Goal: Communication & Community: Answer question/provide support

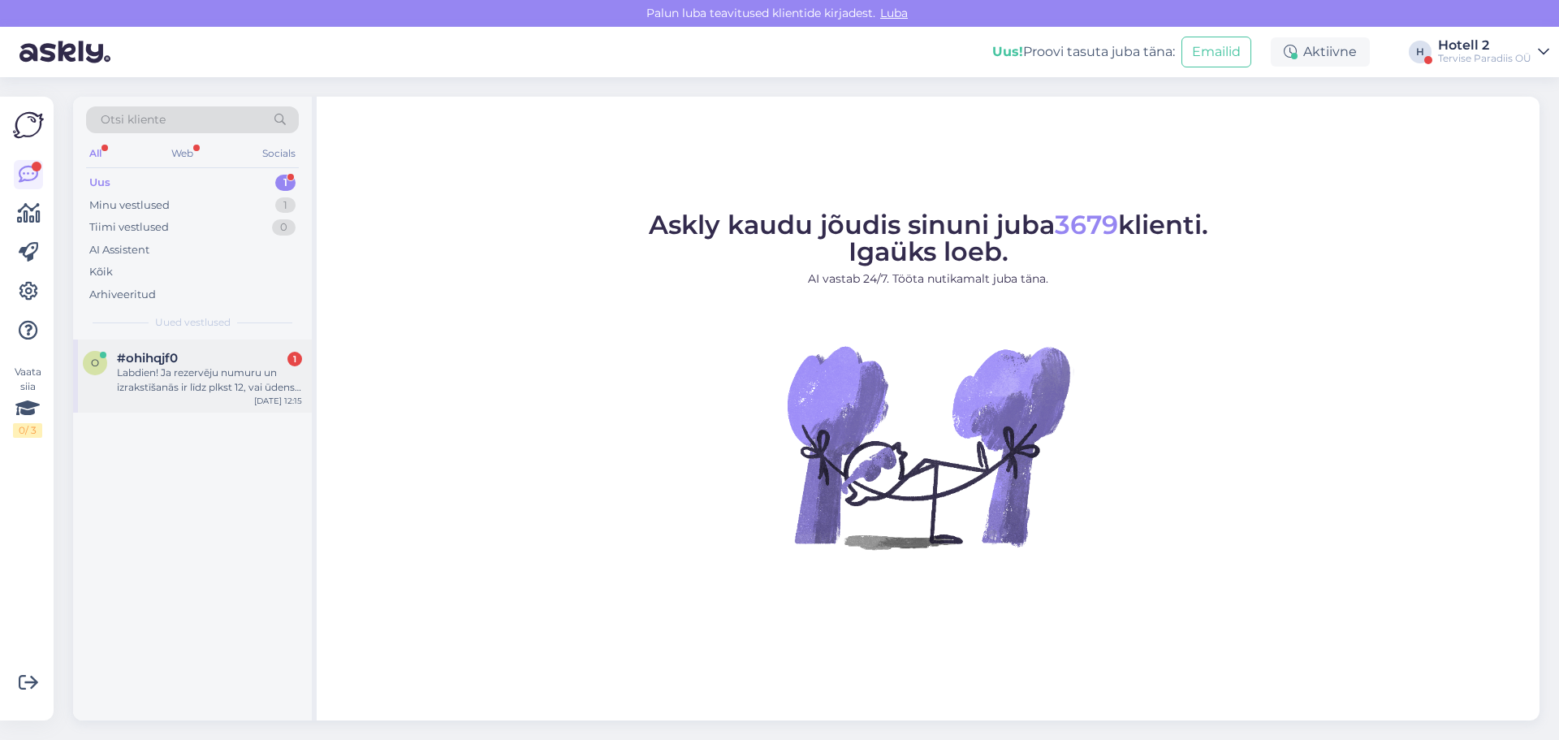
click at [210, 371] on div "Labdien! Ja rezervēju numuru un izrakstīšanās ir līdz plkst 12, vai ūdens parku…" at bounding box center [209, 379] width 185 height 29
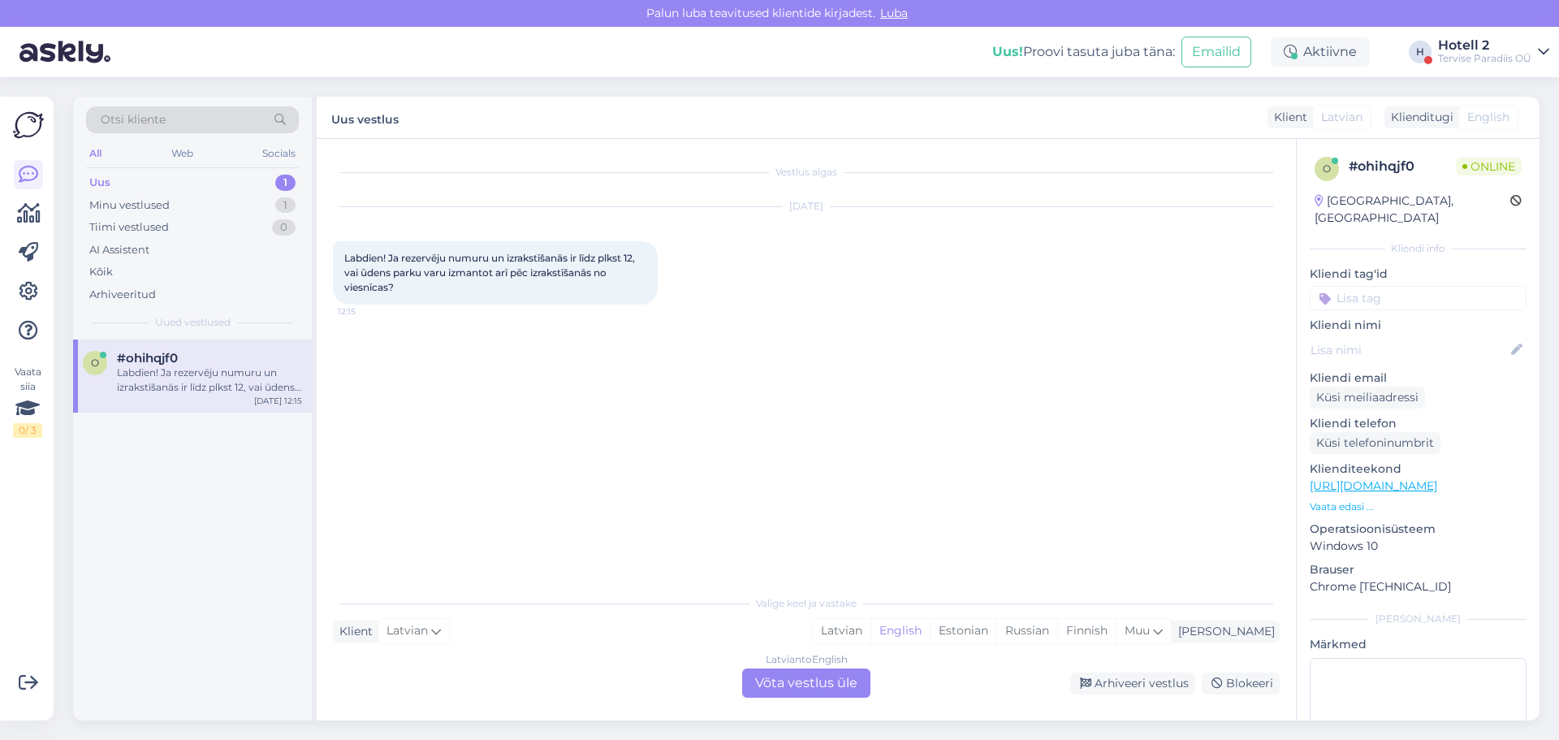
click at [809, 684] on div "Latvian to English Võta vestlus üle" at bounding box center [806, 682] width 128 height 29
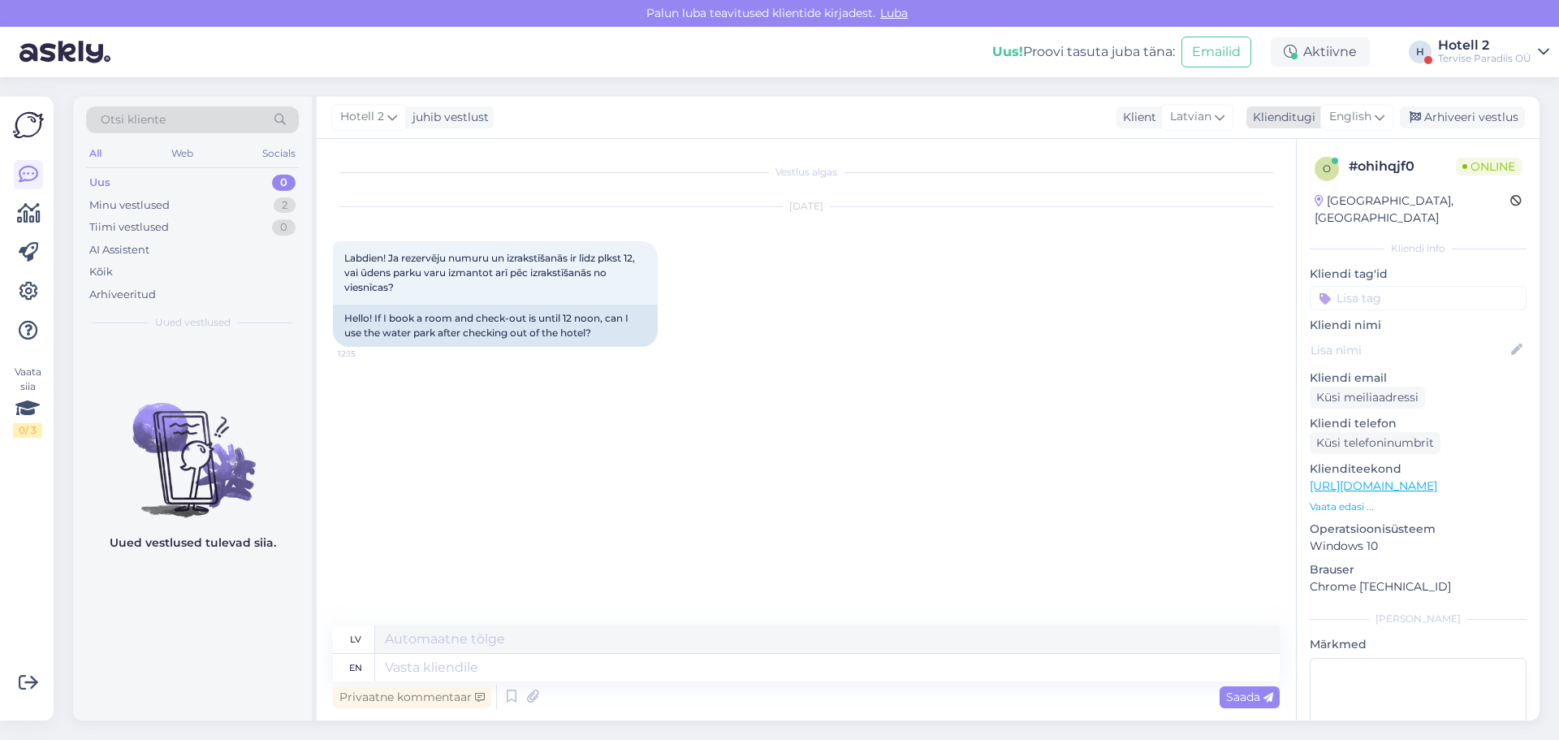
click at [1354, 118] on span "English" at bounding box center [1350, 117] width 42 height 18
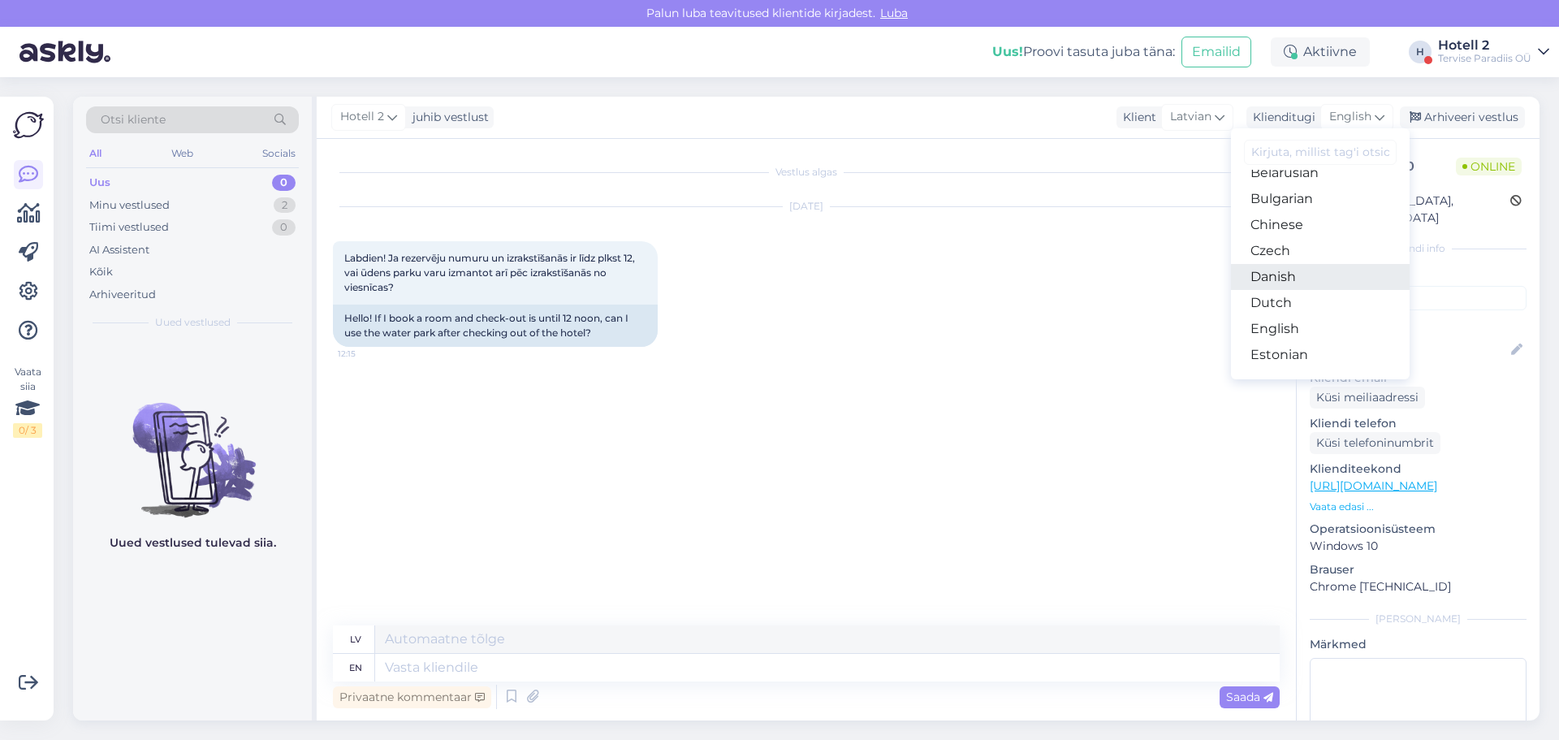
scroll to position [81, 0]
click at [1271, 309] on link "Estonian" at bounding box center [1320, 316] width 179 height 26
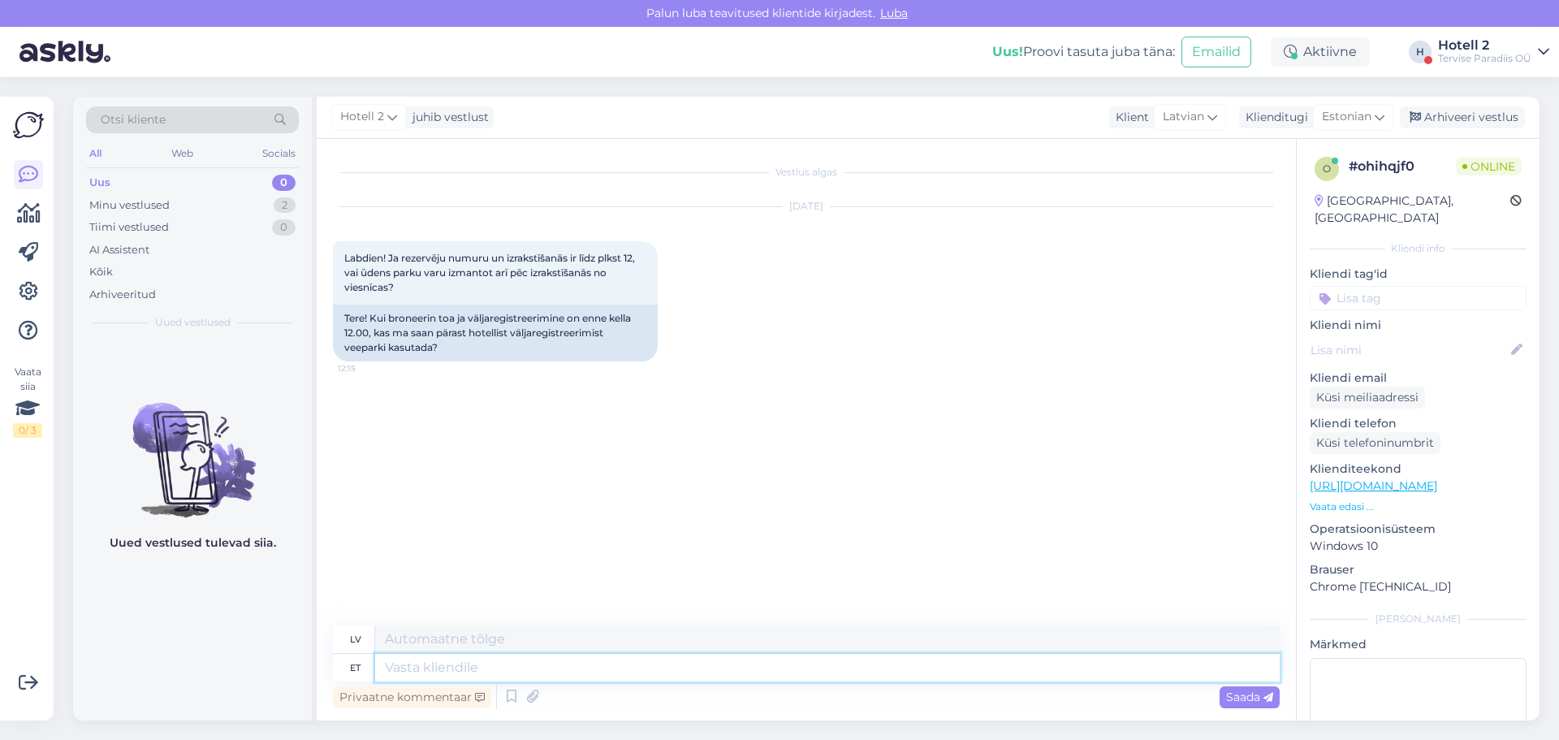
click at [423, 668] on textarea at bounding box center [827, 668] width 904 height 28
type textarea "Tere"
type textarea "Sveiki"
type textarea "Tere!"
type textarea "Sveiki!"
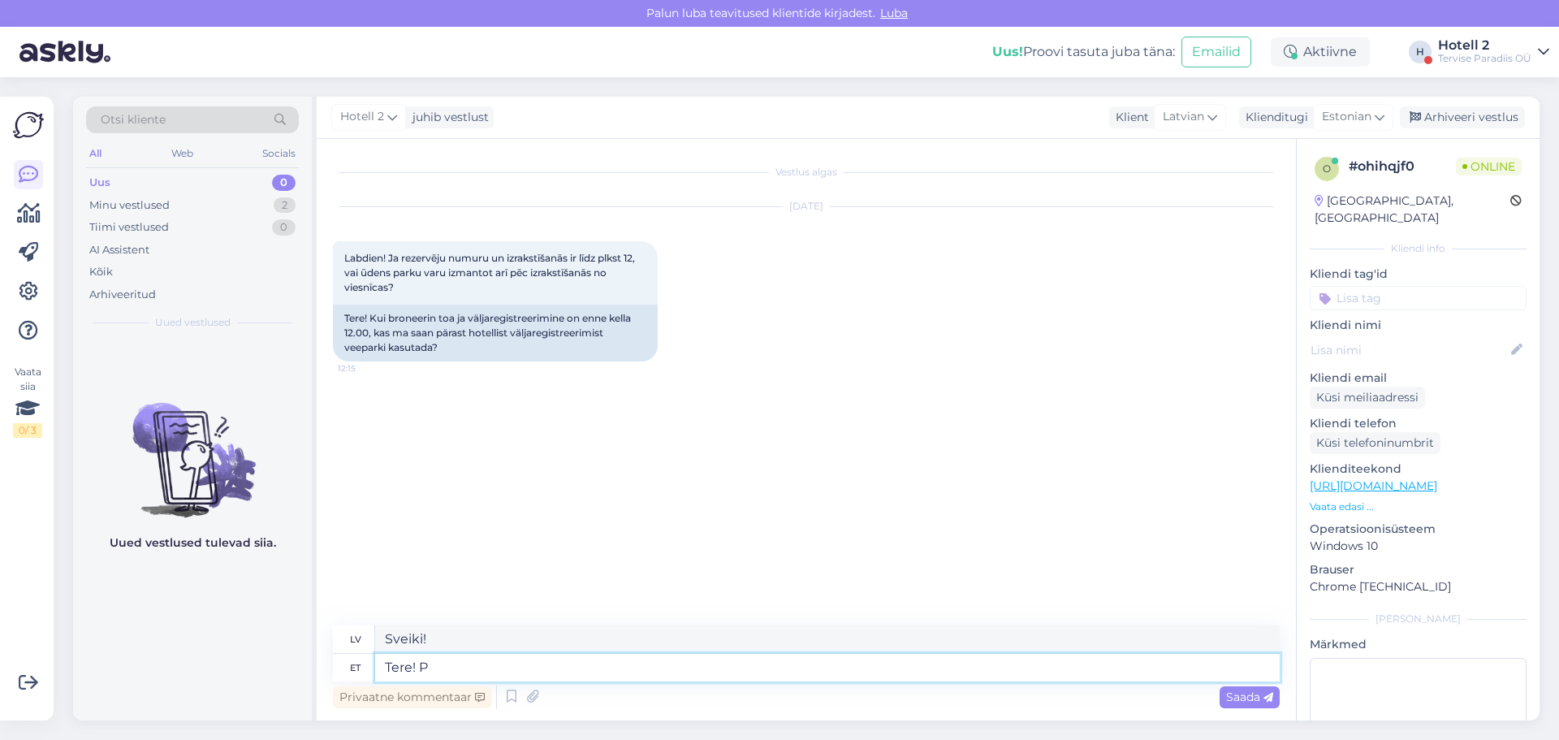
type textarea "Tere! Pe"
type textarea "Sveiki! P"
type textarea "Tere! [GEOGRAPHIC_DATA]"
type textarea "Sveiki! Pēc"
type textarea "Tere! [PERSON_NAME] c"
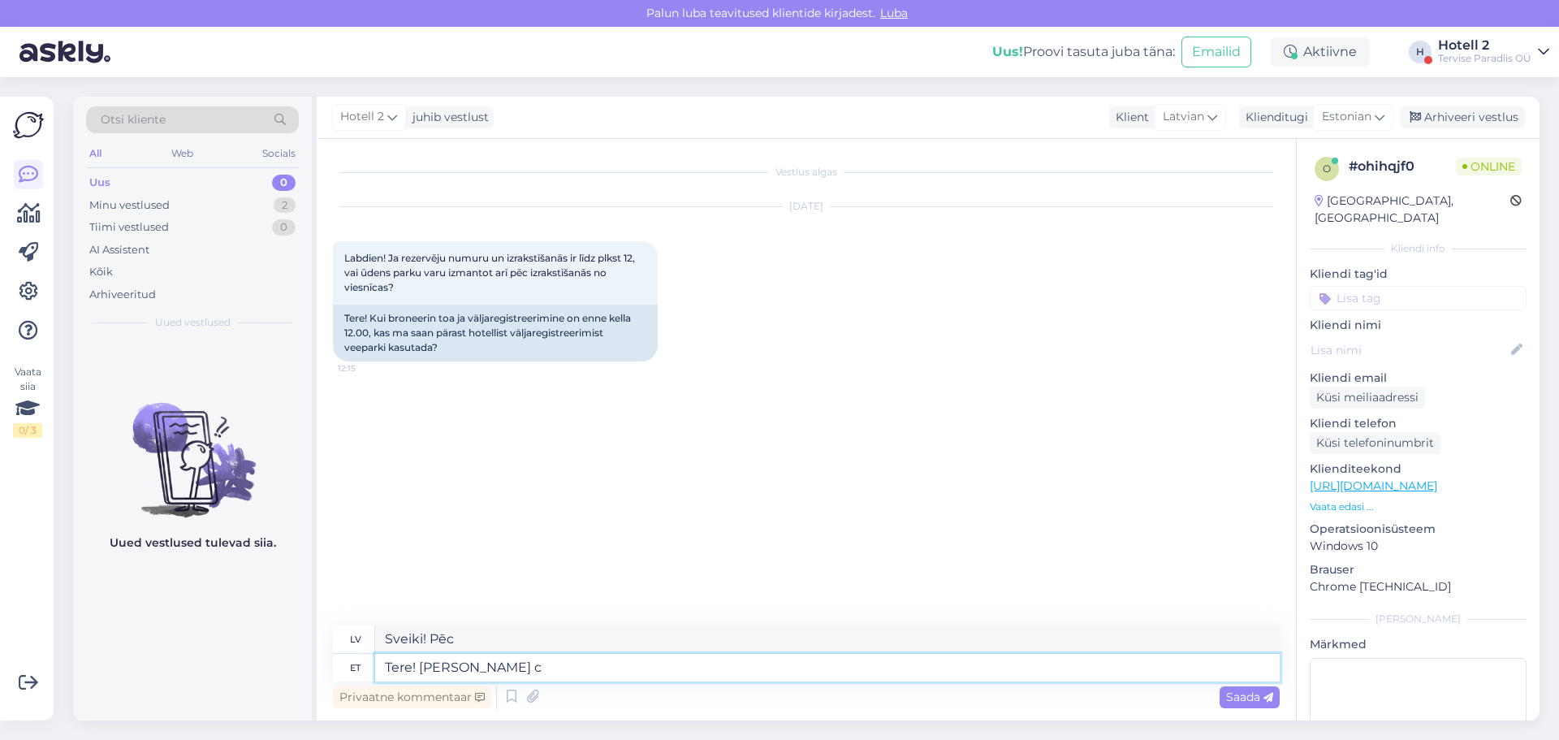
type textarea "Sveiki! Pēc c"
type textarea "Tere! [GEOGRAPHIC_DATA]"
type textarea "Sveiki! Pēc"
type textarea "Tere! [PERSON_NAME] väljaregistreerimist"
type textarea "Sveiki! Pēc izrakstīšanās"
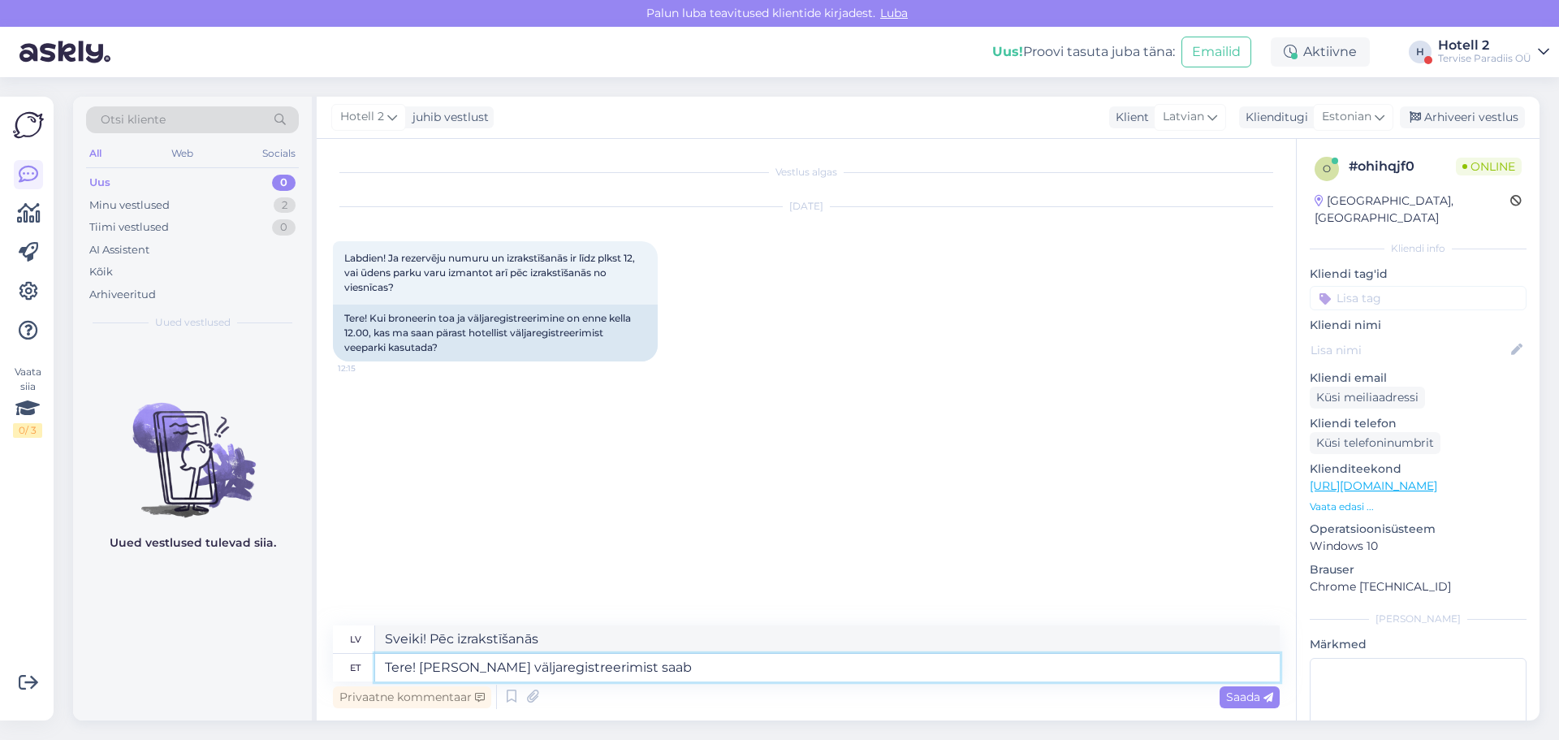
type textarea "Tere! [PERSON_NAME] väljaregistreerimist saab v"
type textarea "Sveiki! Pēc izrakstīšanās jūs varat"
type textarea "Tere! [PERSON_NAME] väljaregistreerimist saab veel"
type textarea "Sveiki! Pēc izrakstīšanās jūs joprojām varat"
type textarea "Tere! [PERSON_NAME] väljaregistreerimist saab veel veeparki"
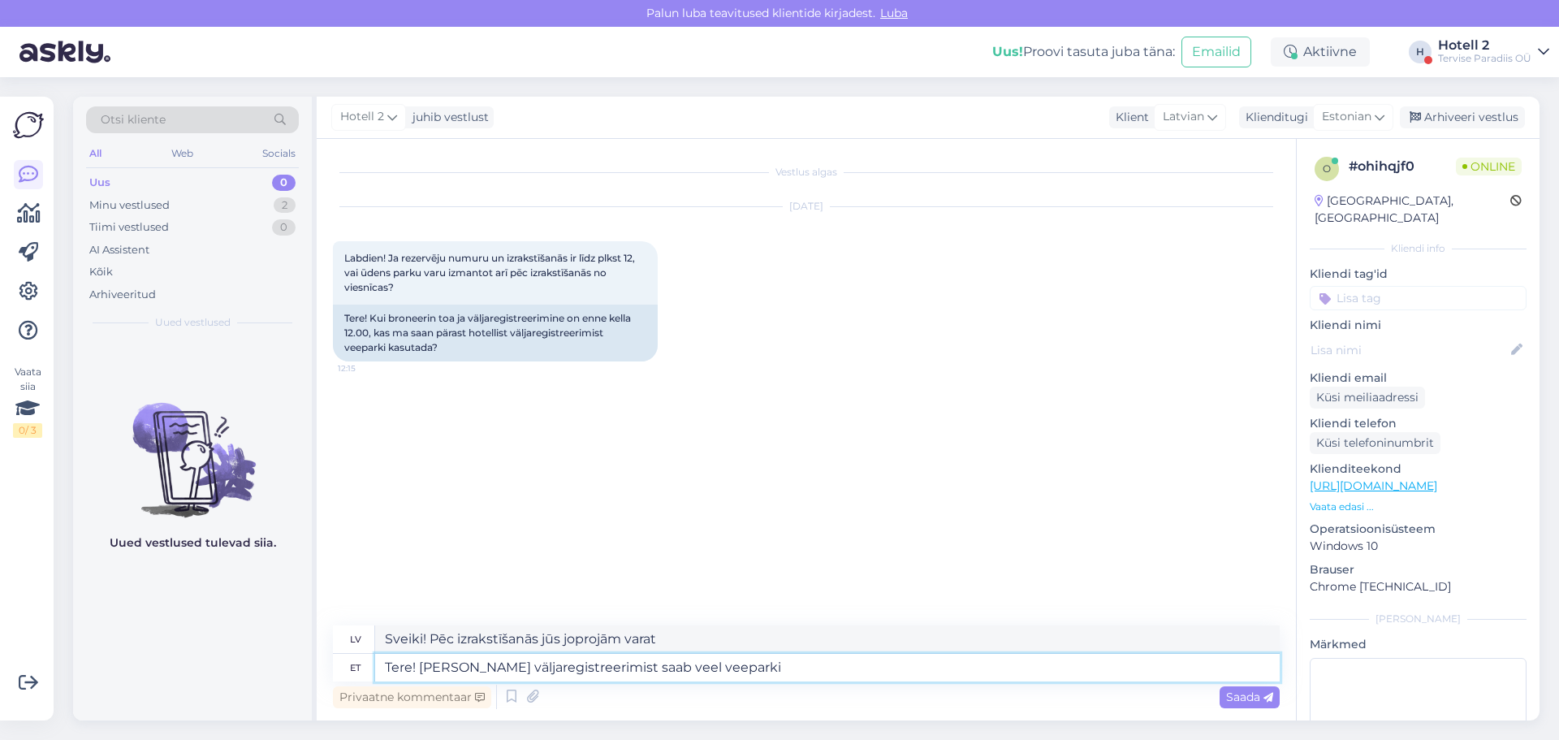
type textarea "Sveiki! Vai pēc izrakstīšanās joprojām var apmeklēt akvaparku?"
type textarea "Tere! [PERSON_NAME] väljaregistreerimist saab veel veeparki külastada"
type textarea "Sveiki! Pēc izrakstīšanās jūs joprojām varat apmeklēt akvaparku."
type textarea "Tere! [PERSON_NAME] väljaregistreerimist saab veel veeparki külastada 3 h"
type textarea "Sveiki! Pēc izrakstīšanās akvaparku joprojām var apmeklēt 3 stundas."
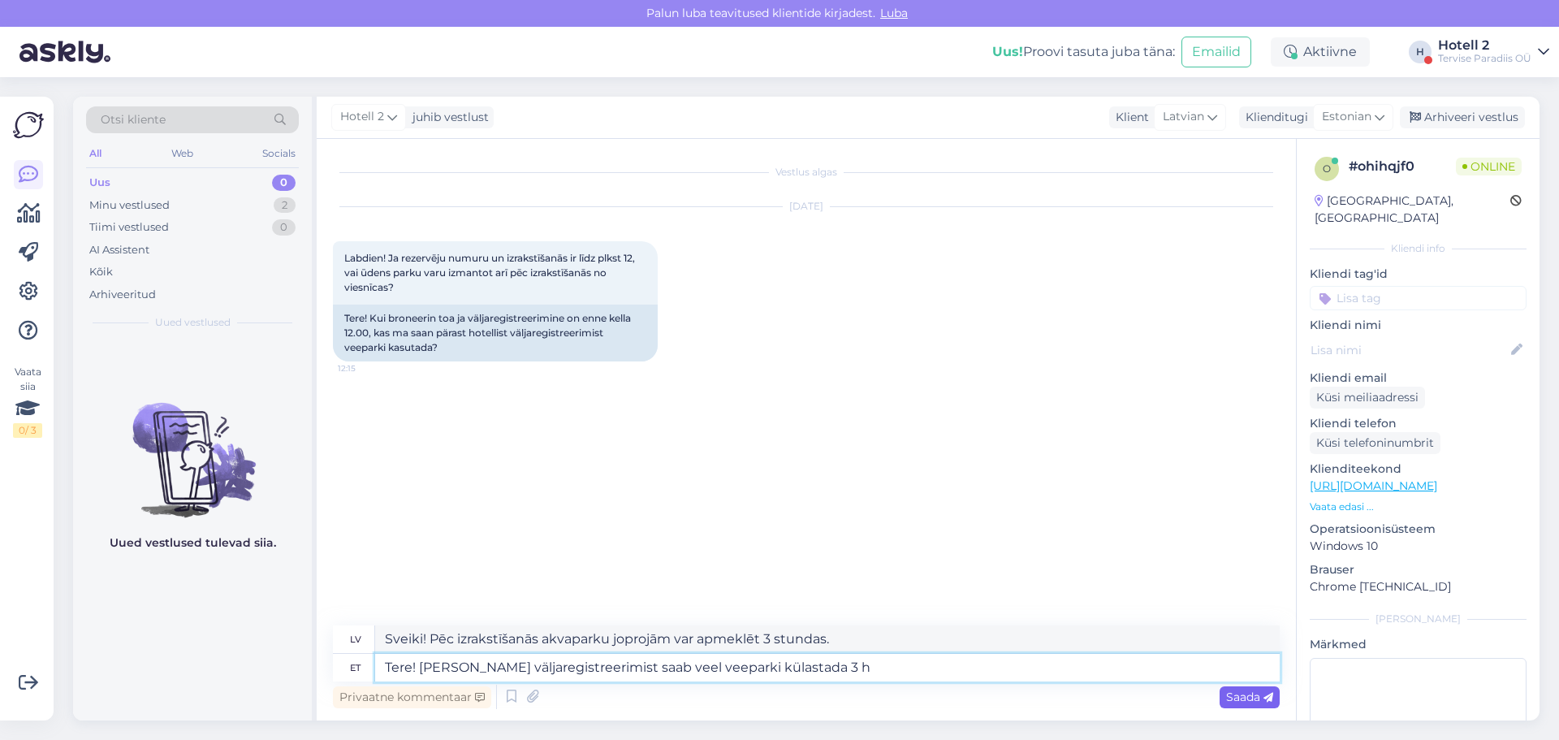
type textarea "Tere! [PERSON_NAME] väljaregistreerimist saab veel veeparki külastada 3 h"
click at [1240, 699] on span "Saada" at bounding box center [1249, 696] width 47 height 15
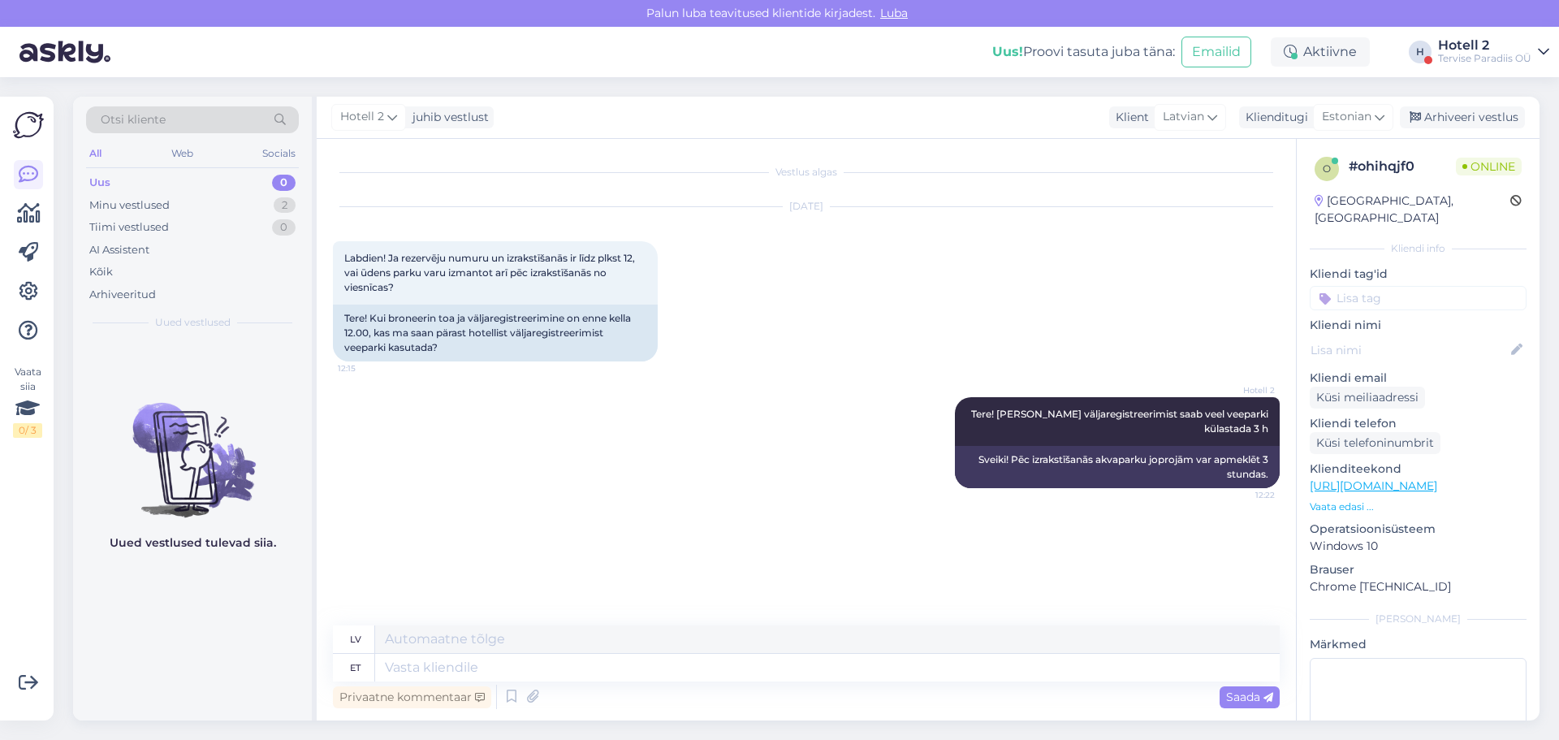
drag, startPoint x: 1483, startPoint y: 119, endPoint x: 1370, endPoint y: 139, distance: 114.5
click at [1479, 120] on div "Arhiveeri vestlus" at bounding box center [1462, 117] width 125 height 22
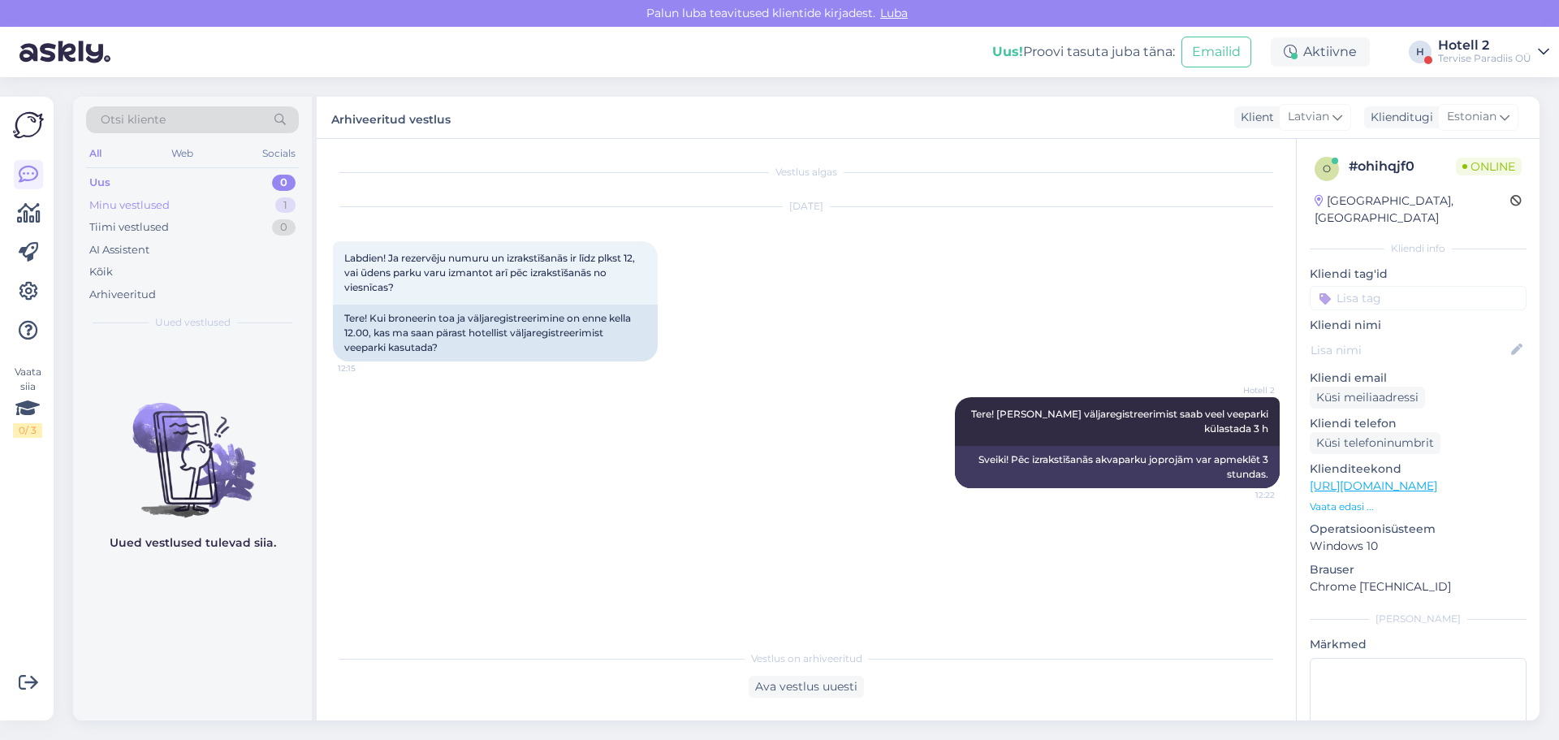
click at [140, 206] on div "Minu vestlused" at bounding box center [129, 205] width 80 height 16
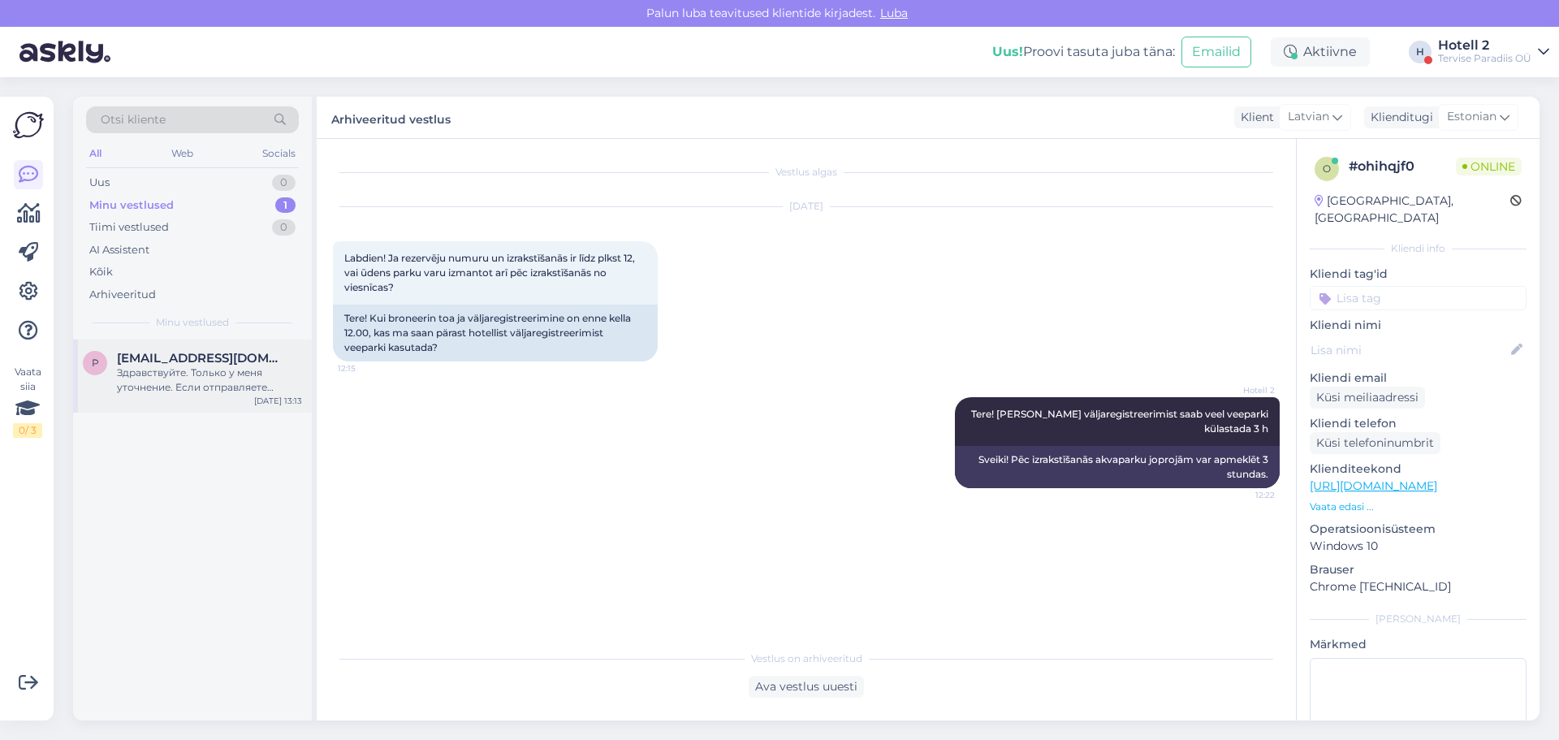
click at [183, 368] on div "Здравствуйте. Только у меня уточнение. Если отправляете Омнивой, то по адресу: …" at bounding box center [209, 379] width 185 height 29
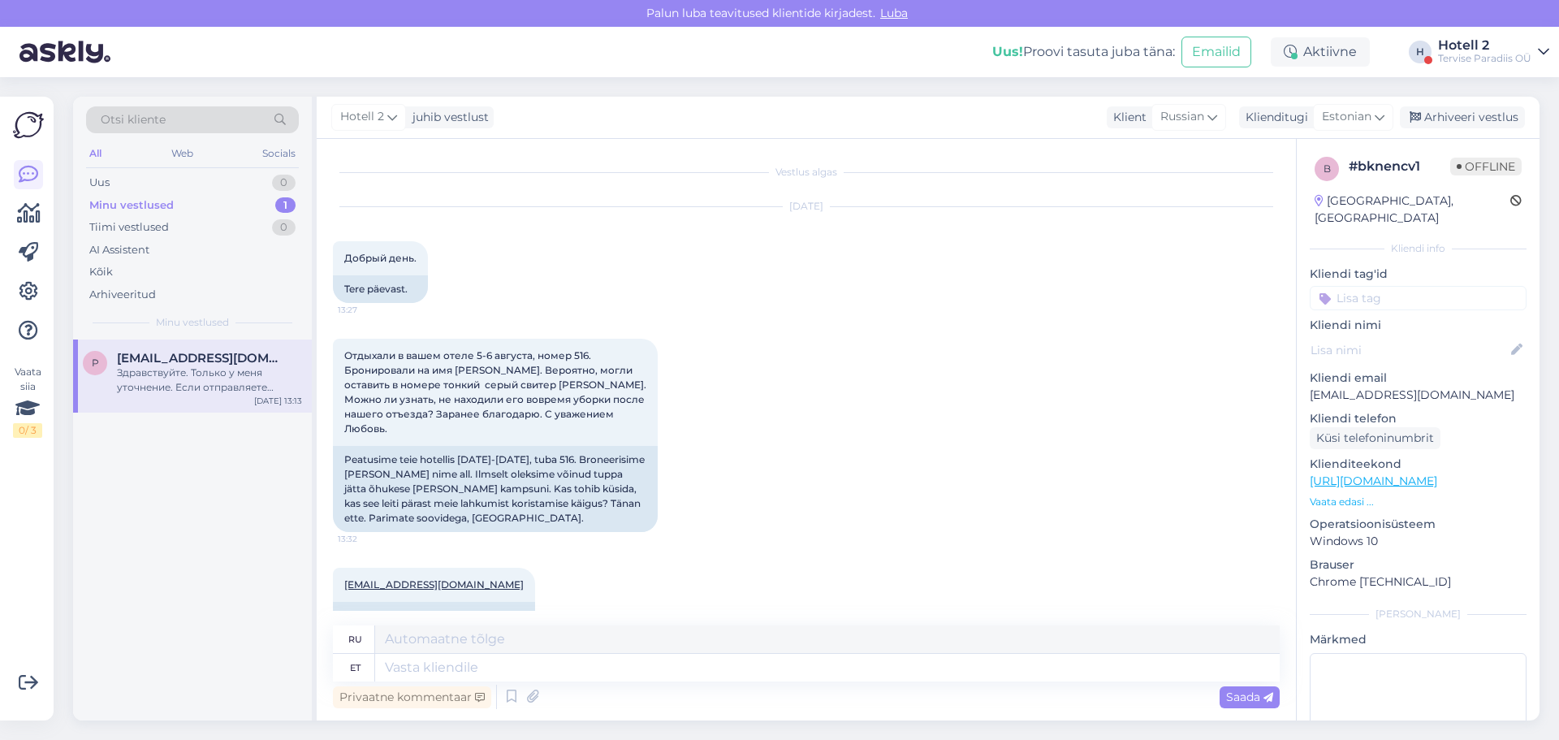
scroll to position [1420, 0]
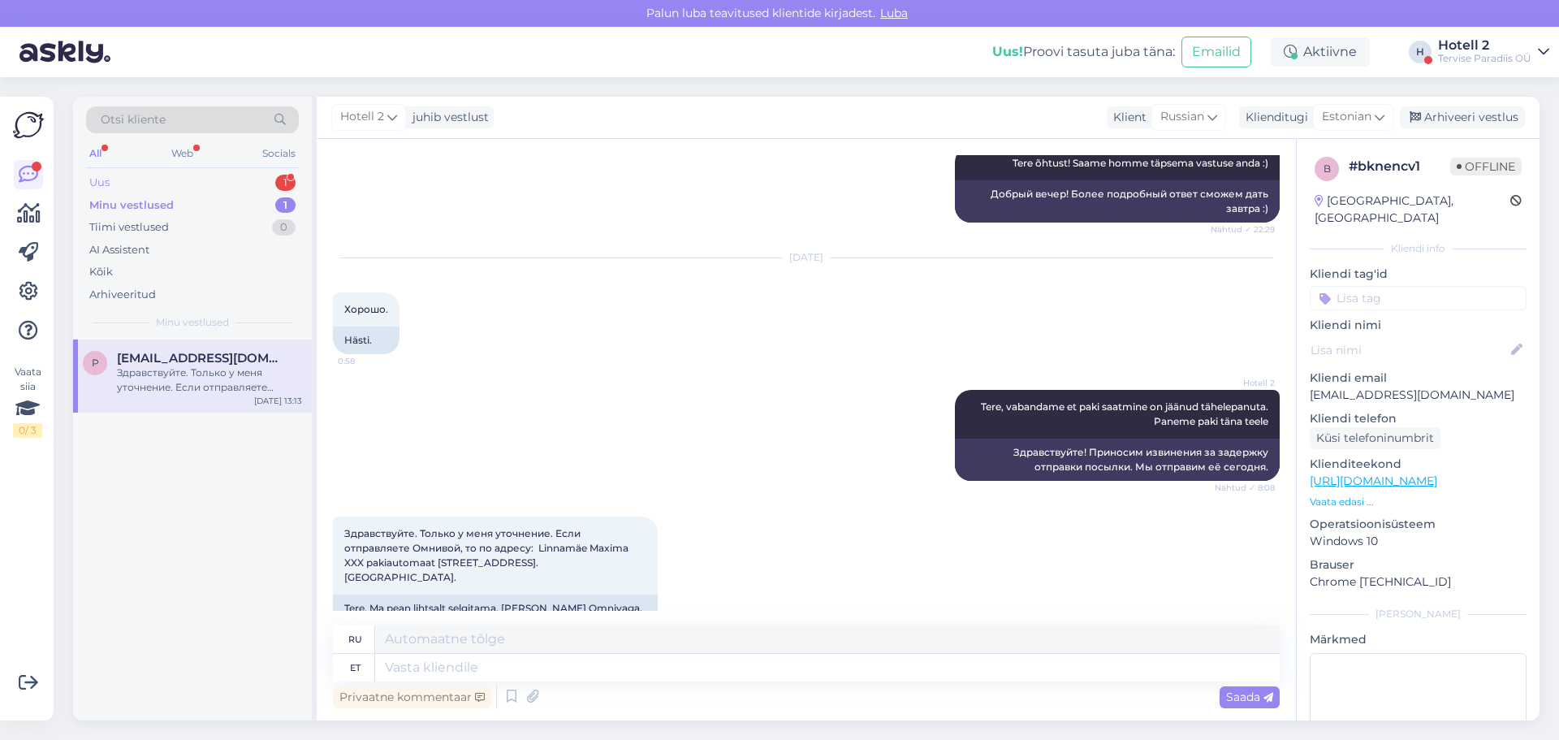
click at [170, 183] on div "Uus 1" at bounding box center [192, 182] width 213 height 23
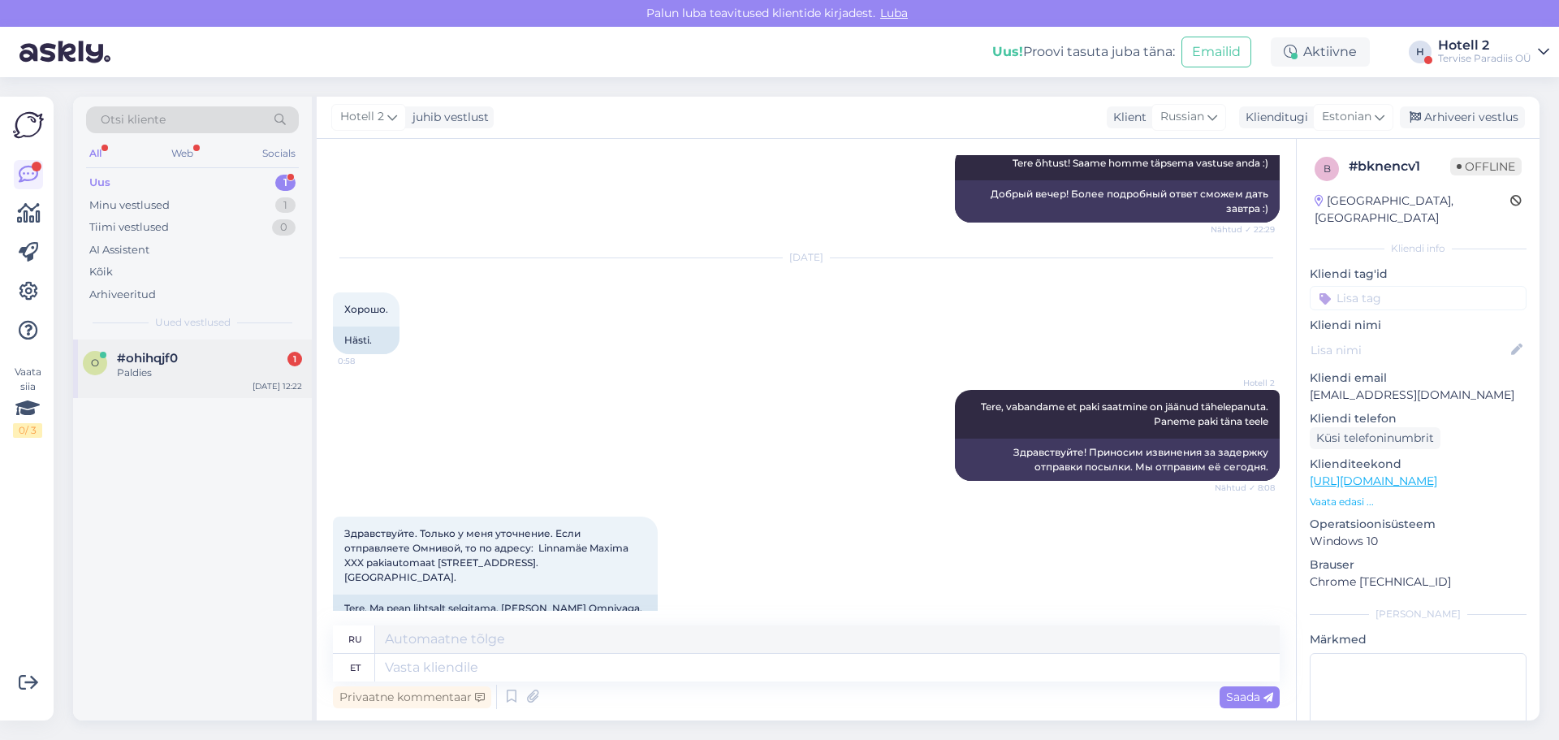
click at [143, 364] on span "#ohihqjf0" at bounding box center [147, 358] width 61 height 15
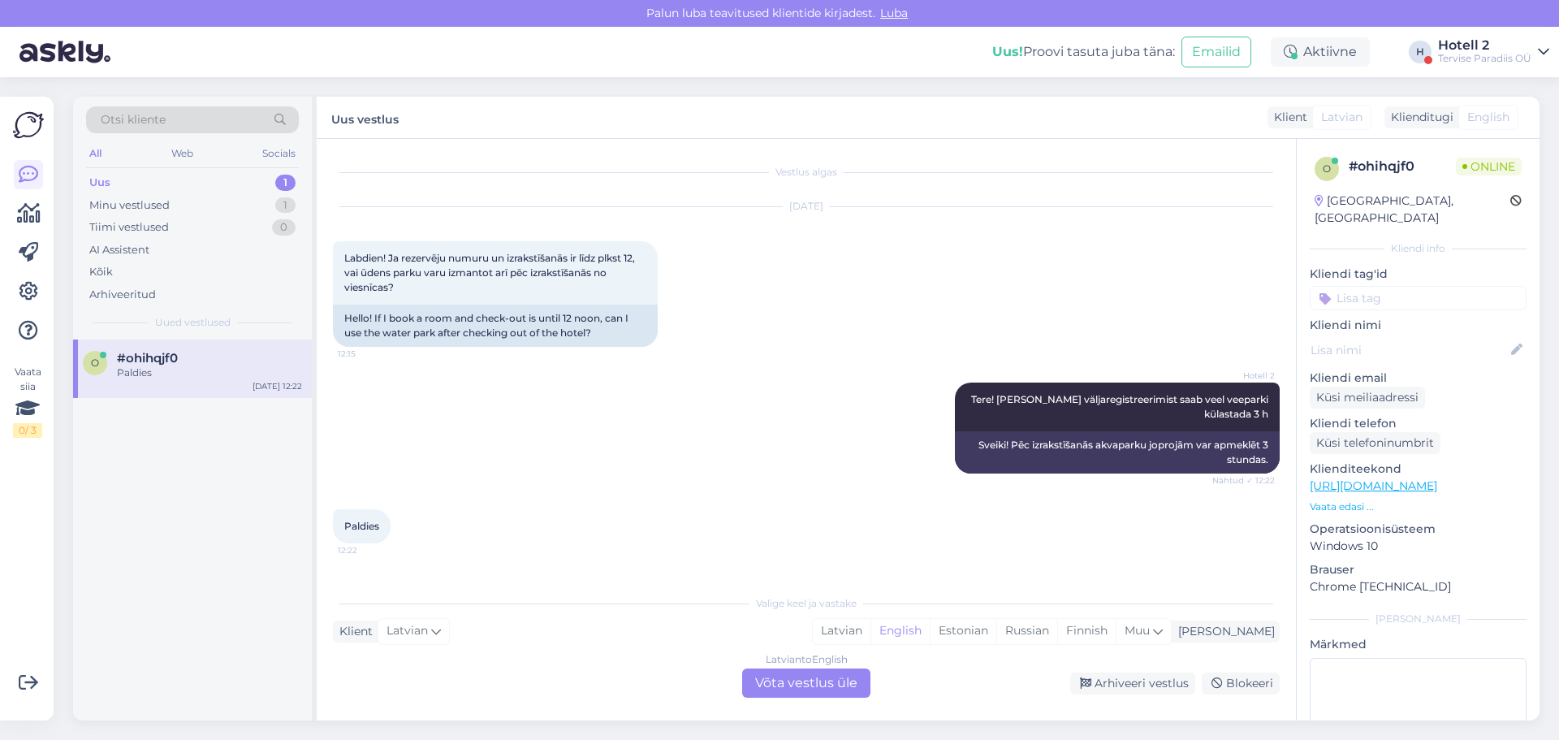
click at [825, 675] on div "Latvian to English Võta vestlus üle" at bounding box center [806, 682] width 128 height 29
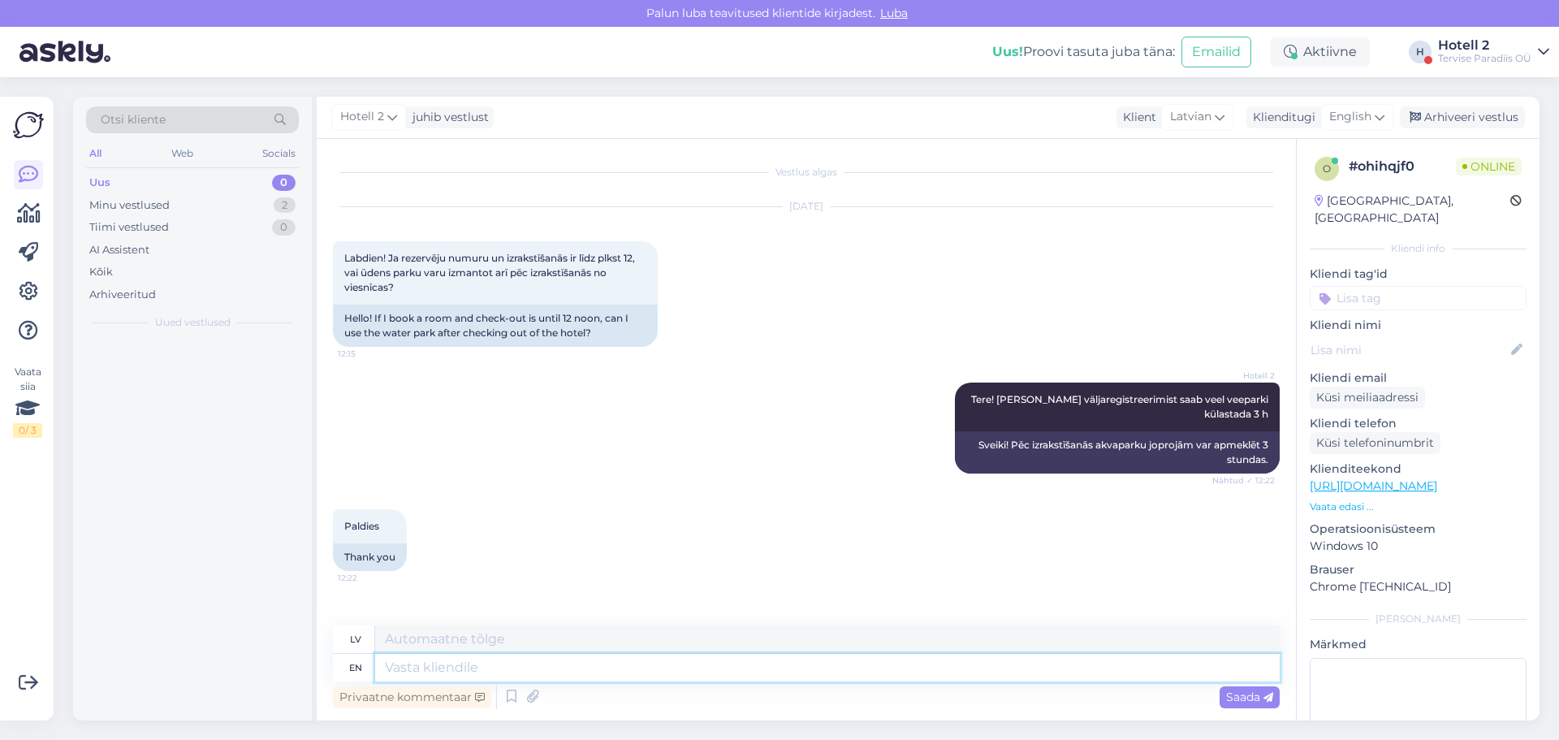
click at [828, 671] on textarea at bounding box center [827, 668] width 904 height 28
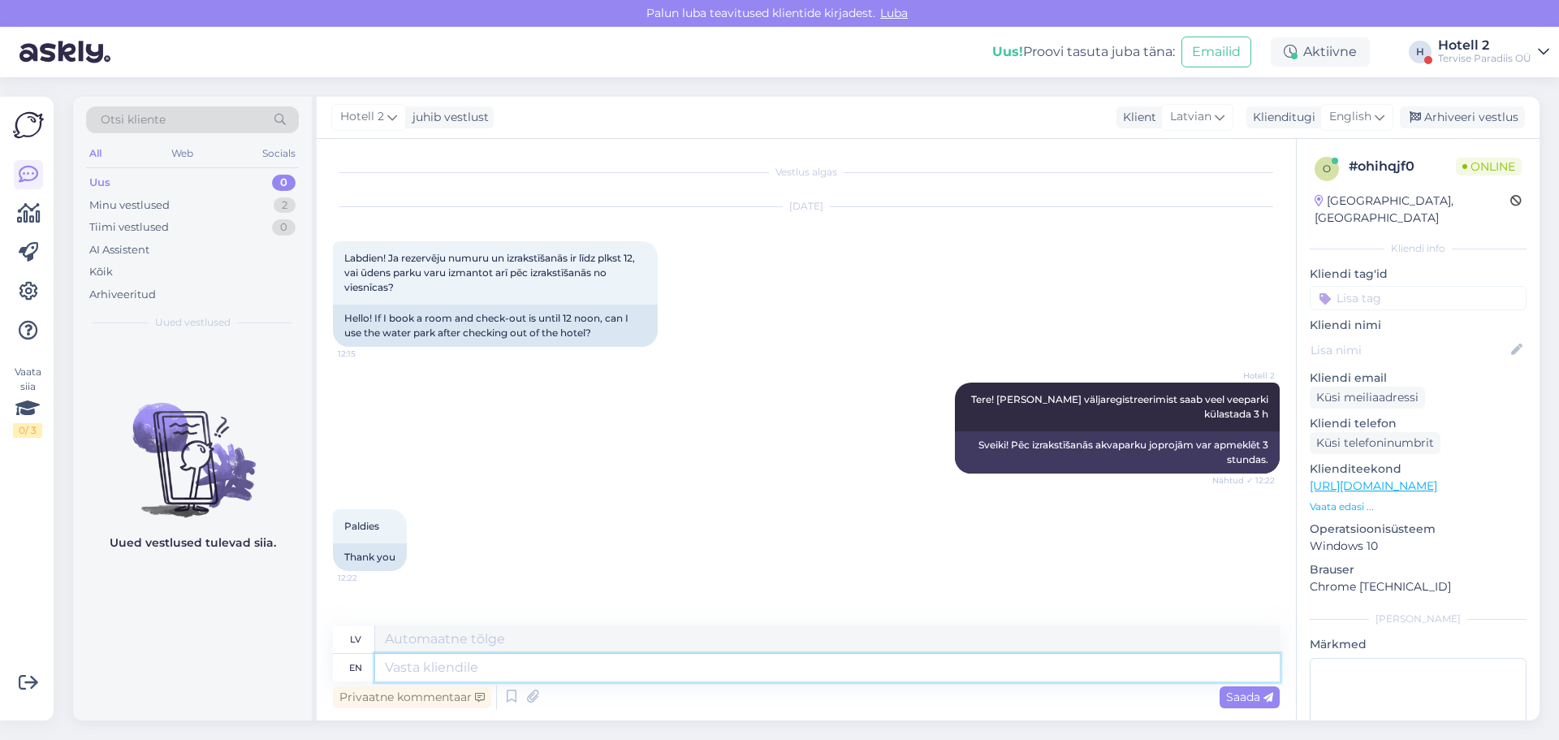
click at [462, 671] on textarea at bounding box center [827, 668] width 904 height 28
click at [1468, 112] on div "Arhiveeri vestlus" at bounding box center [1462, 117] width 125 height 22
